Goal: Information Seeking & Learning: Find specific page/section

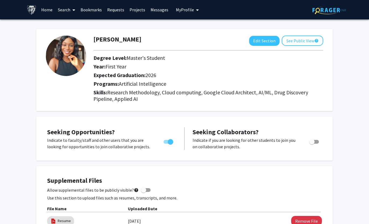
click at [64, 12] on link "Search" at bounding box center [66, 9] width 23 height 19
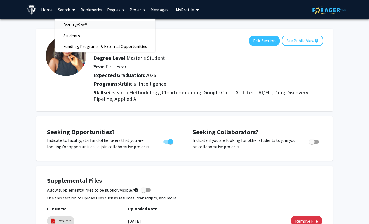
click at [85, 25] on span "Faculty/Staff" at bounding box center [75, 24] width 40 height 11
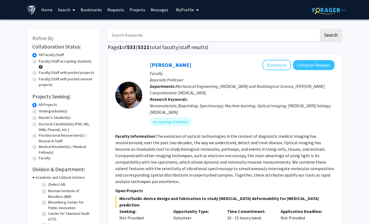
click at [142, 39] on input "Search Keywords" at bounding box center [214, 35] width 212 height 12
click at [320, 29] on button "Search" at bounding box center [331, 35] width 22 height 12
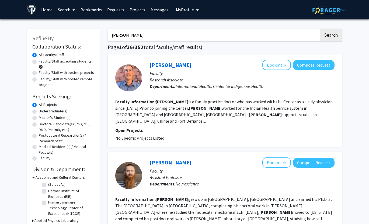
click at [179, 34] on input "[PERSON_NAME]" at bounding box center [214, 35] width 212 height 12
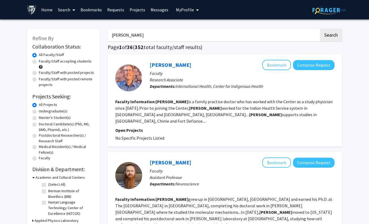
click at [179, 34] on input "[PERSON_NAME]" at bounding box center [214, 35] width 212 height 12
paste input "[PERSON_NAME]"
type input "[PERSON_NAME]"
click at [320, 29] on button "Search" at bounding box center [331, 35] width 22 height 12
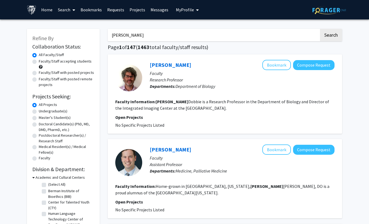
click at [49, 10] on link "Home" at bounding box center [47, 9] width 17 height 19
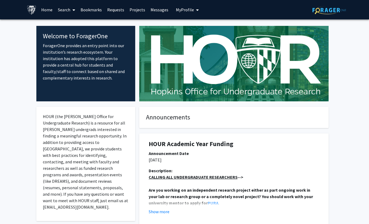
click at [61, 9] on link "Search" at bounding box center [66, 9] width 23 height 19
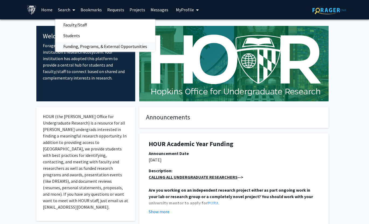
click at [85, 48] on span "Funding, Programs, & External Opportunities" at bounding box center [105, 46] width 100 height 11
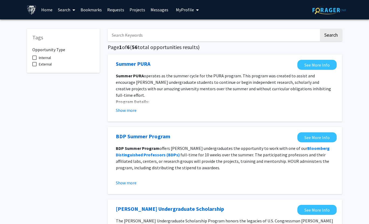
click at [137, 11] on link "Projects" at bounding box center [137, 9] width 21 height 19
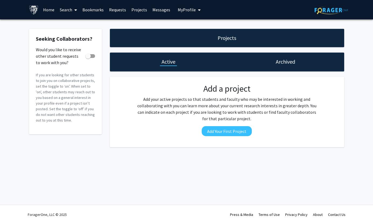
click at [66, 8] on link "Search" at bounding box center [68, 9] width 23 height 19
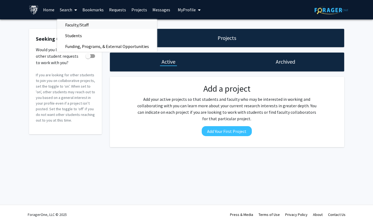
click at [76, 22] on span "Faculty/Staff" at bounding box center [77, 24] width 40 height 11
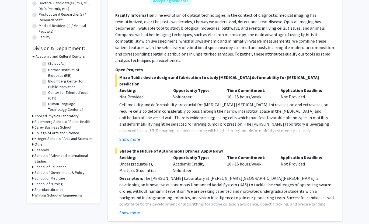
scroll to position [121, 0]
click at [54, 193] on h3 "Whiting School of Engineering" at bounding box center [59, 195] width 48 height 6
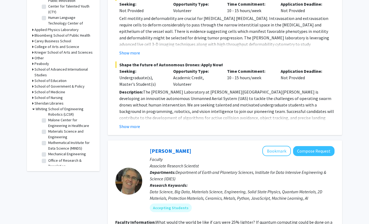
scroll to position [222, 0]
click at [63, 127] on label "Malone Center for Engineering in Healthcare" at bounding box center [70, 121] width 45 height 11
click at [52, 119] on input "Malone Center for Engineering in Healthcare" at bounding box center [50, 118] width 4 height 4
checkbox input "true"
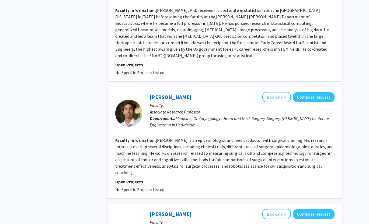
scroll to position [1185, 0]
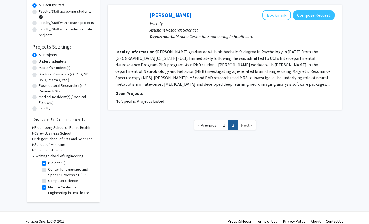
scroll to position [57, 0]
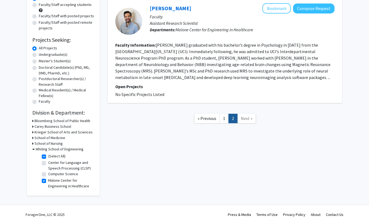
click at [48, 157] on label "(Select All)" at bounding box center [56, 156] width 17 height 6
click at [48, 157] on input "(Select All)" at bounding box center [50, 155] width 4 height 4
checkbox input "false"
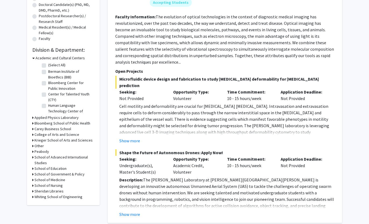
scroll to position [143, 0]
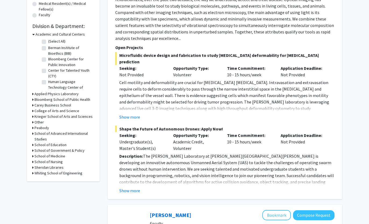
click at [46, 172] on h3 "Whiting School of Engineering" at bounding box center [59, 173] width 48 height 6
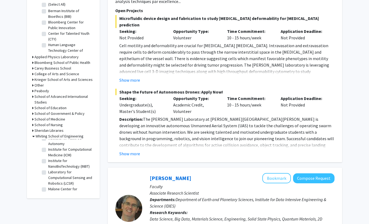
scroll to position [189, 0]
click at [48, 148] on label "Institute for Computational Medicine (ICM)" at bounding box center [70, 142] width 45 height 11
click at [48, 140] on input "Institute for Computational Medicine (ICM)" at bounding box center [50, 139] width 4 height 4
checkbox input "true"
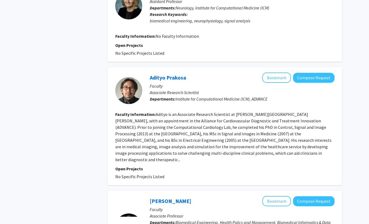
scroll to position [1156, 0]
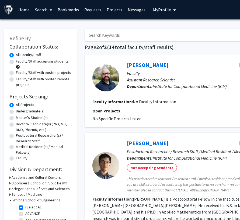
click at [94, 37] on input "Search Keywords" at bounding box center [191, 35] width 212 height 12
type input "marc"
click at [44, 11] on link "Search" at bounding box center [43, 9] width 23 height 19
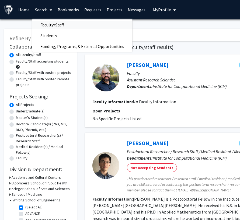
click at [52, 22] on span "Faculty/Staff" at bounding box center [52, 24] width 40 height 11
checkbox input "false"
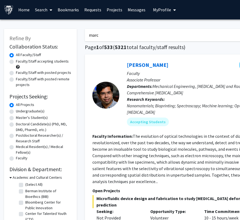
click at [139, 41] on input "marc" at bounding box center [191, 35] width 212 height 12
type input "[PERSON_NAME]"
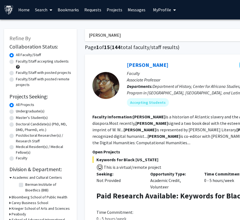
click at [117, 33] on input "[PERSON_NAME]" at bounding box center [191, 35] width 212 height 12
click at [20, 149] on label "Medical Resident(s) / Medical Fellow(s)" at bounding box center [44, 149] width 56 height 11
click at [19, 147] on input "Medical Resident(s) / Medical Fellow(s)" at bounding box center [18, 146] width 4 height 4
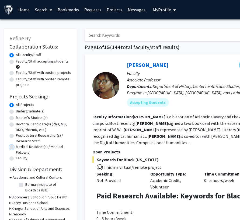
radio input "true"
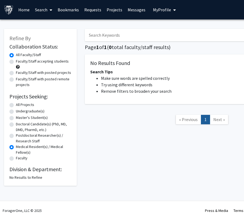
click at [24, 159] on label "Faculty" at bounding box center [22, 158] width 12 height 6
click at [19, 159] on input "Faculty" at bounding box center [18, 157] width 4 height 4
radio input "true"
click at [45, 74] on label "Faculty/Staff with posted projects" at bounding box center [43, 73] width 55 height 6
click at [19, 73] on input "Faculty/Staff with posted projects" at bounding box center [18, 72] width 4 height 4
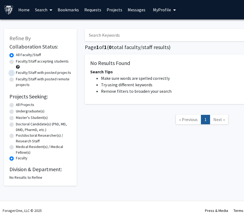
radio input "true"
click at [42, 79] on label "Faculty/Staff with posted remote projects" at bounding box center [44, 81] width 56 height 11
click at [19, 79] on input "Faculty/Staff with posted remote projects" at bounding box center [18, 78] width 4 height 4
radio input "true"
click at [29, 105] on label "All Projects" at bounding box center [25, 105] width 18 height 6
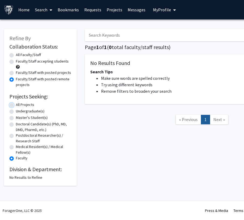
click at [19, 105] on input "All Projects" at bounding box center [18, 104] width 4 height 4
radio input "true"
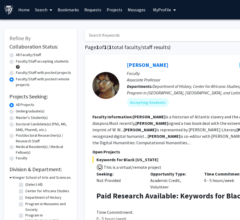
click at [40, 9] on link "Search" at bounding box center [43, 9] width 23 height 19
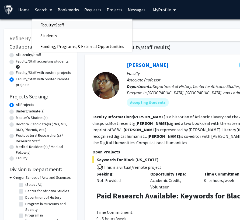
click at [50, 26] on span "Faculty/Staff" at bounding box center [52, 24] width 40 height 11
radio input "true"
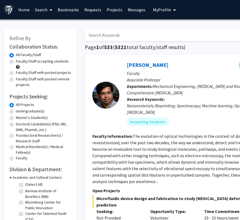
click at [57, 79] on label "Faculty/Staff with posted remote projects" at bounding box center [44, 81] width 56 height 11
click at [19, 79] on input "Faculty/Staff with posted remote projects" at bounding box center [18, 78] width 4 height 4
radio input "true"
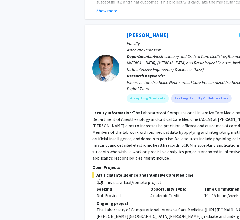
scroll to position [363, 0]
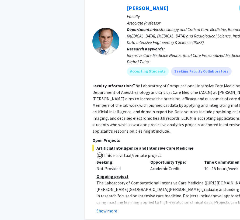
click at [113, 208] on button "Show more" at bounding box center [106, 211] width 21 height 6
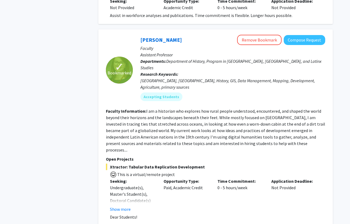
scroll to position [1070, 0]
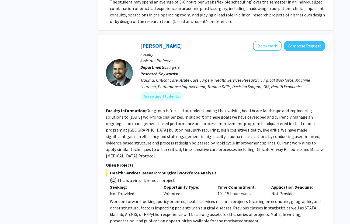
scroll to position [2097, 0]
